Goal: Consume media (video, audio): Consume media (video, audio)

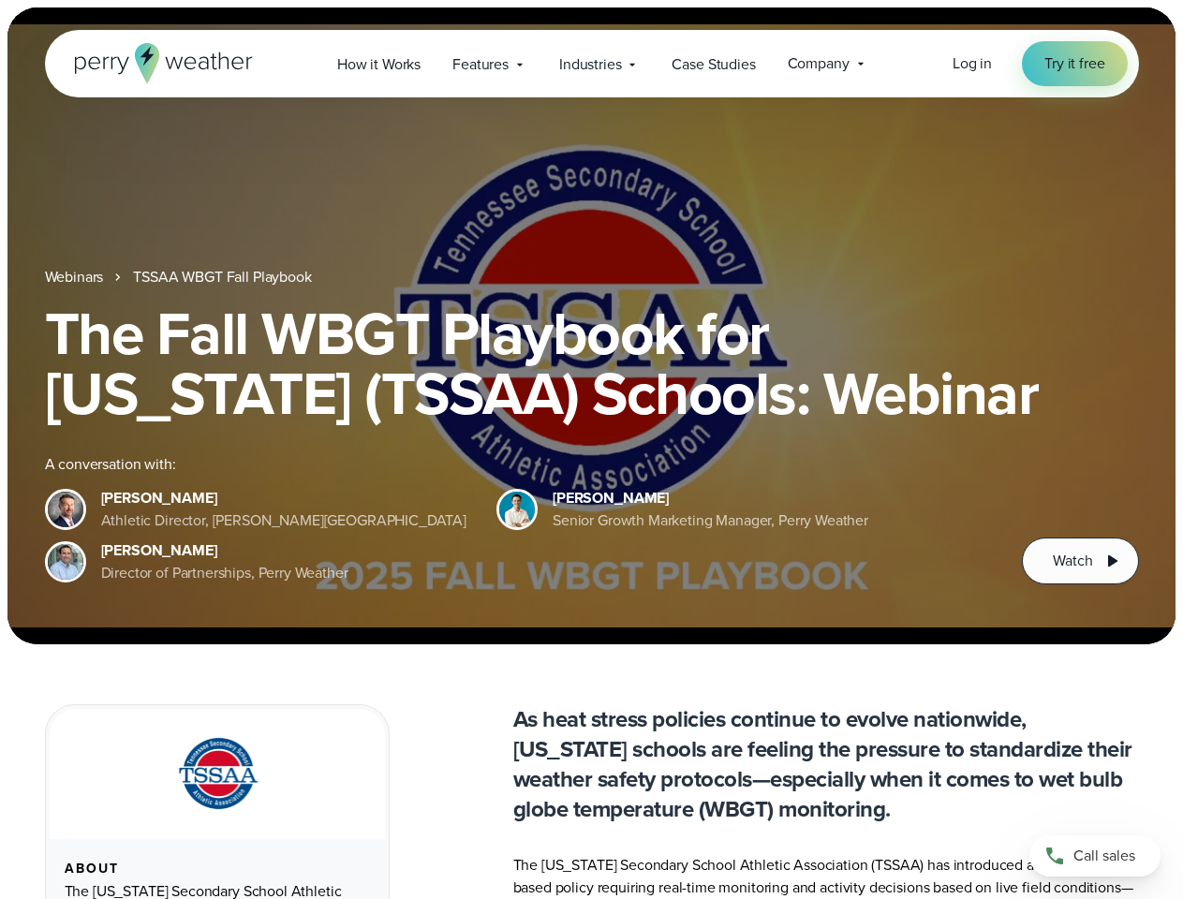
click at [591, 450] on div "The Fall WBGT Playbook for [US_STATE] (TSSAA) Schools: Webinar A conversation w…" at bounding box center [592, 443] width 1094 height 281
click at [591, 64] on span "Industries" at bounding box center [590, 64] width 62 height 22
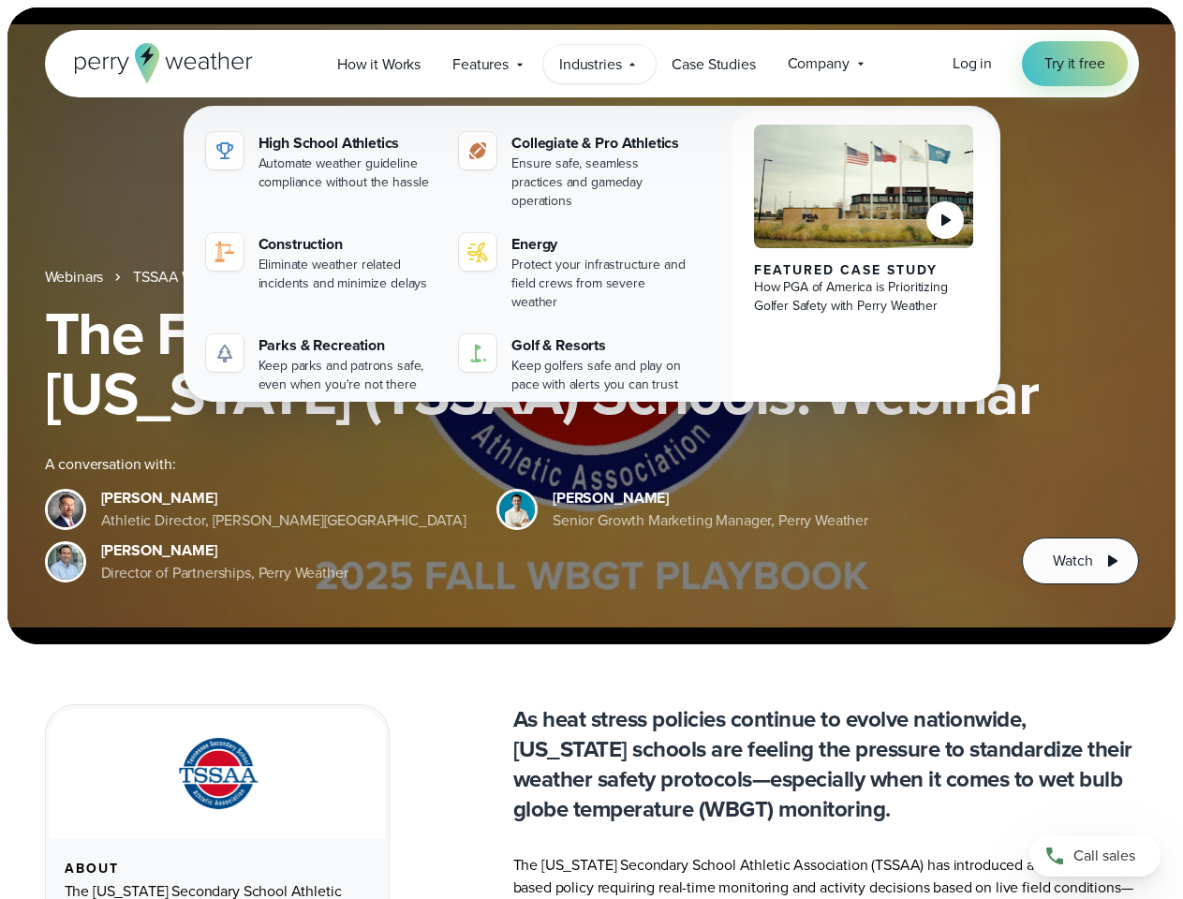
click at [591, 326] on h1 "The Fall WBGT Playbook for [US_STATE] (TSSAA) Schools: Webinar" at bounding box center [592, 363] width 1094 height 120
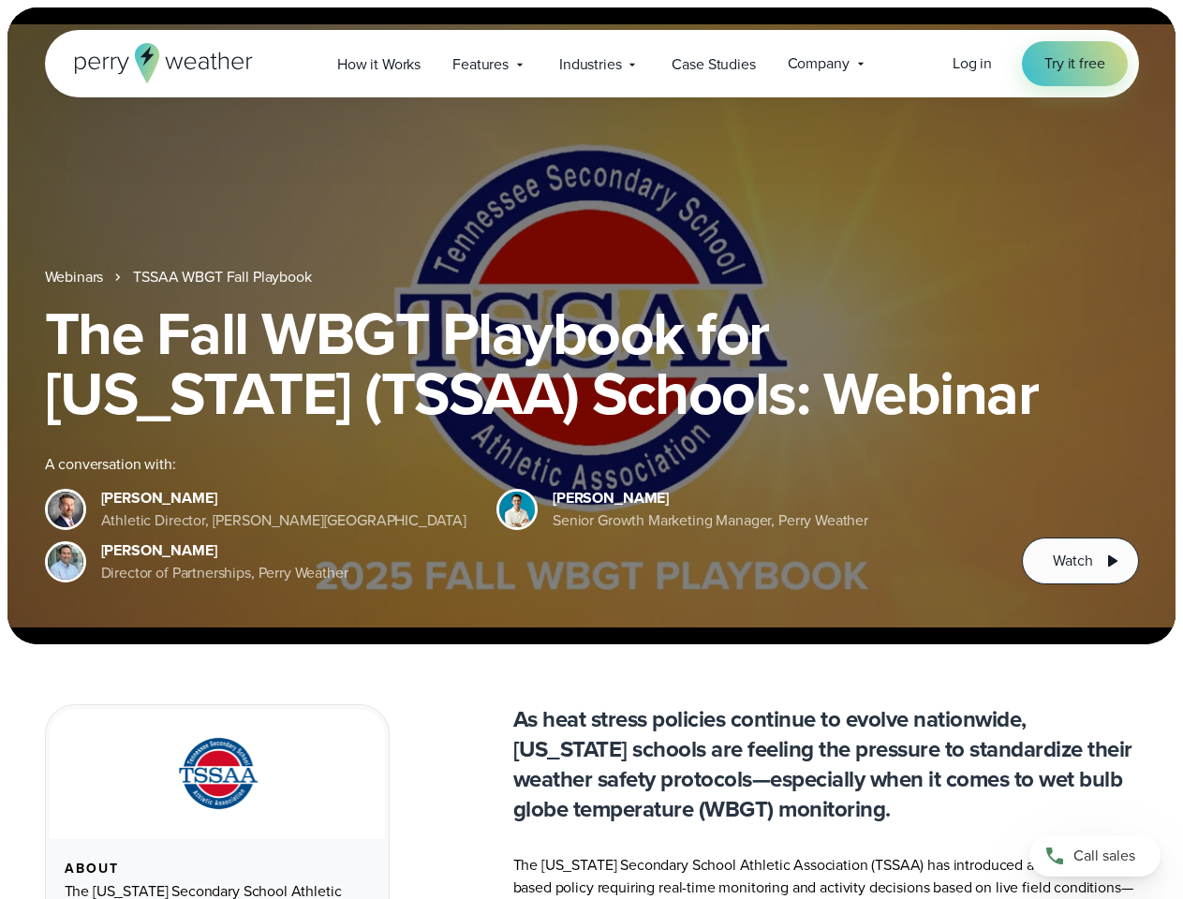
click at [224, 277] on link "TSSAA WBGT Fall Playbook" at bounding box center [222, 277] width 178 height 22
click at [1080, 561] on span "Watch" at bounding box center [1072, 561] width 39 height 22
